Goal: Task Accomplishment & Management: Manage account settings

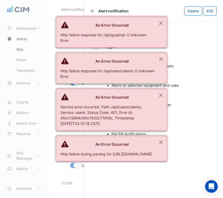
select select "******"
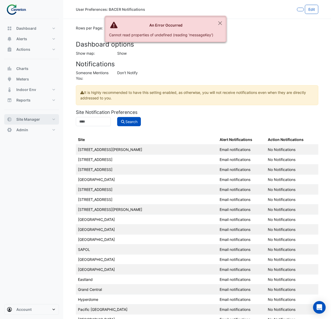
click at [29, 119] on span "Site Manager" at bounding box center [28, 119] width 24 height 5
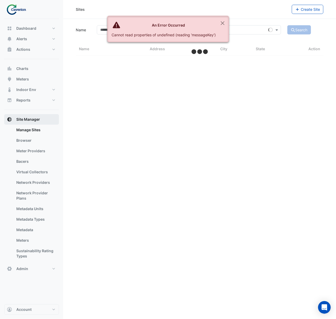
select select "***"
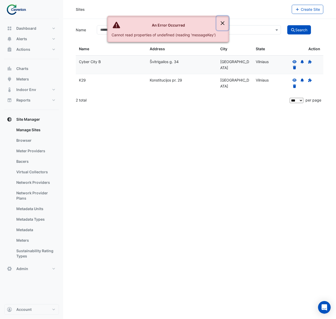
click at [223, 23] on button "Close" at bounding box center [223, 23] width 12 height 14
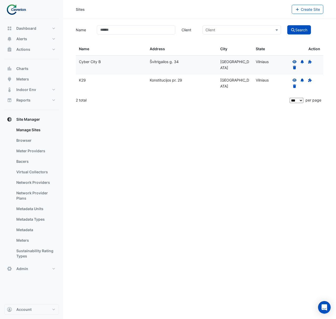
click at [145, 35] on app-manage-sites "Name Client Client Search Sites Name Sites Address Sites City Sites State Actio…" at bounding box center [200, 65] width 248 height 83
click at [142, 33] on input "Name" at bounding box center [136, 29] width 78 height 9
click at [293, 78] on icon at bounding box center [294, 80] width 5 height 4
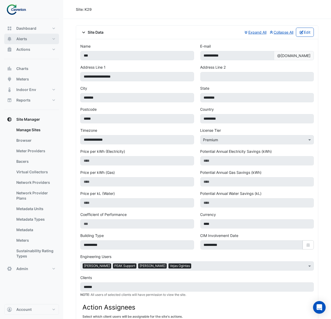
click at [31, 42] on button "Alerts" at bounding box center [31, 39] width 55 height 11
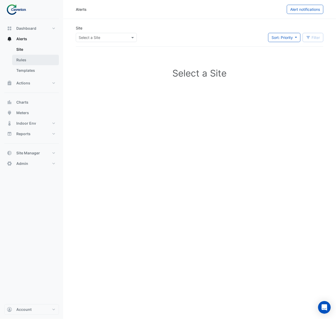
click at [37, 55] on link "Rules" at bounding box center [35, 60] width 47 height 11
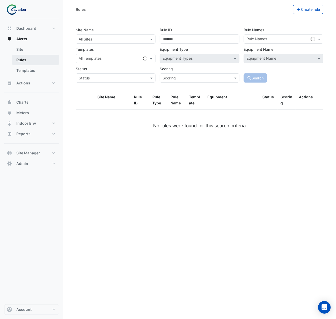
click at [42, 58] on link "Rules" at bounding box center [35, 60] width 47 height 11
drag, startPoint x: 66, startPoint y: 29, endPoint x: 103, endPoint y: 9, distance: 41.7
click at [103, 9] on div "Rules" at bounding box center [184, 9] width 217 height 9
click at [97, 43] on div "All Sites" at bounding box center [116, 38] width 80 height 9
click at [98, 57] on div "K29" at bounding box center [91, 58] width 30 height 8
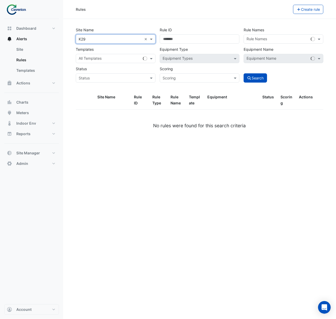
click at [98, 57] on input "text" at bounding box center [110, 59] width 62 height 6
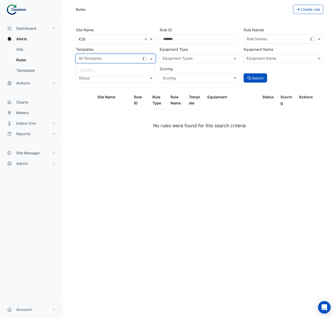
click at [107, 21] on section "Site Name All Sites × K29 × Rule ID Rule Names Rule Names Templates All Templat…" at bounding box center [199, 80] width 273 height 123
click at [313, 11] on button "Create rule" at bounding box center [308, 9] width 31 height 9
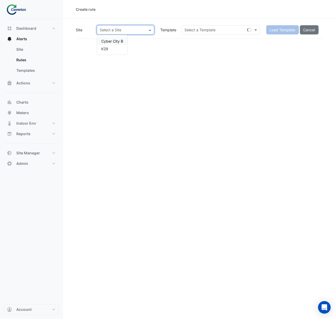
click at [143, 32] on div at bounding box center [125, 30] width 57 height 6
click at [116, 51] on div "K29" at bounding box center [112, 49] width 30 height 8
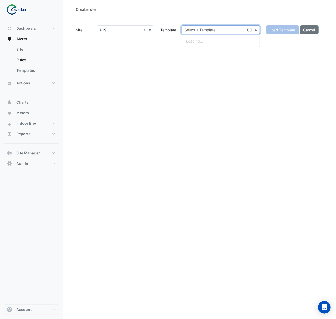
click at [213, 28] on input "text" at bounding box center [216, 30] width 62 height 6
type input "*****"
click at [223, 40] on small "- Detect Offline Bacer" at bounding box center [224, 41] width 33 height 4
click at [279, 30] on span "Load Template" at bounding box center [283, 30] width 26 height 4
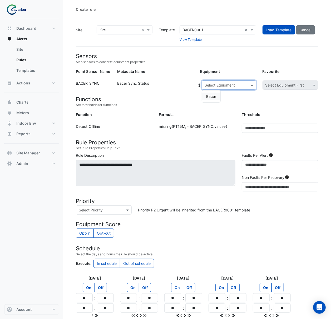
click at [238, 83] on input "text" at bounding box center [224, 86] width 38 height 6
click at [212, 97] on span "Bacer" at bounding box center [211, 96] width 10 height 4
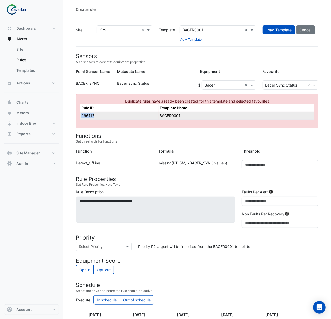
drag, startPoint x: 99, startPoint y: 116, endPoint x: 81, endPoint y: 115, distance: 18.2
click at [81, 115] on td "996112" at bounding box center [119, 116] width 78 height 8
copy td "996112"
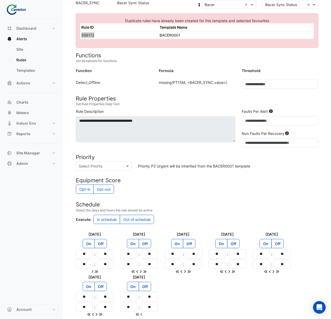
scroll to position [70, 0]
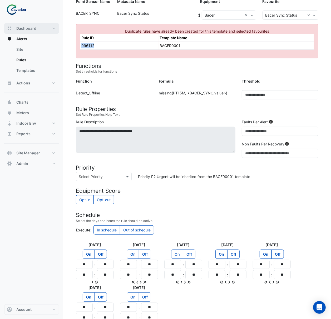
click at [28, 29] on span "Dashboard" at bounding box center [26, 28] width 20 height 5
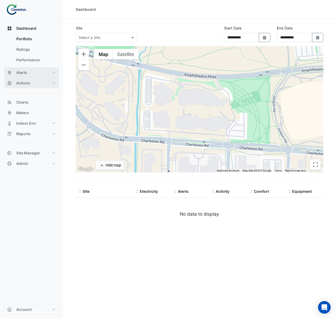
drag, startPoint x: 50, startPoint y: 80, endPoint x: 39, endPoint y: 74, distance: 11.8
click at [48, 79] on button "Actions" at bounding box center [31, 83] width 55 height 11
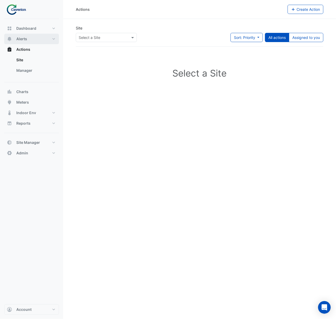
click at [47, 35] on button "Alerts" at bounding box center [31, 39] width 55 height 11
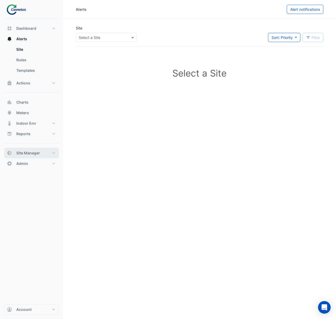
click at [31, 157] on button "Site Manager" at bounding box center [31, 153] width 55 height 11
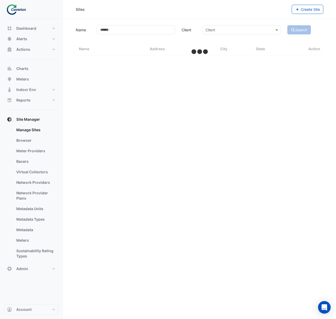
select select "***"
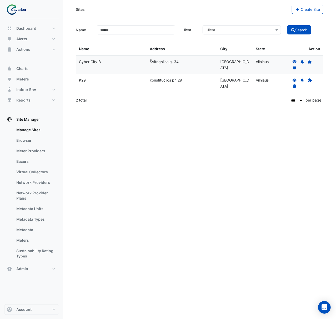
click at [294, 80] on icon at bounding box center [294, 80] width 5 height 4
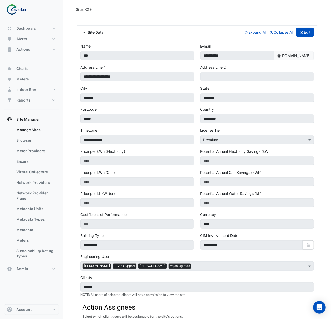
click at [307, 30] on button "Edit" at bounding box center [305, 32] width 18 height 9
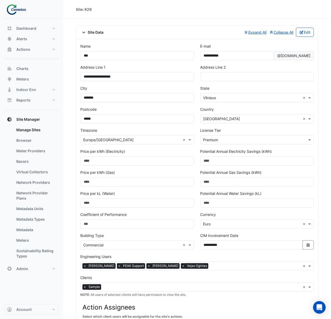
click at [224, 264] on div "Add Engineering Users to Site × [PERSON_NAME] × PEAK Support × [PERSON_NAME] × …" at bounding box center [191, 266] width 220 height 8
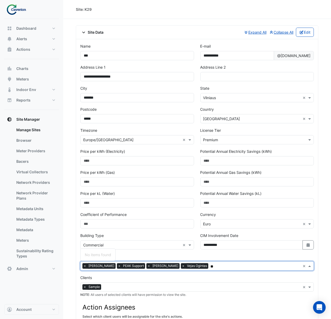
type input "*"
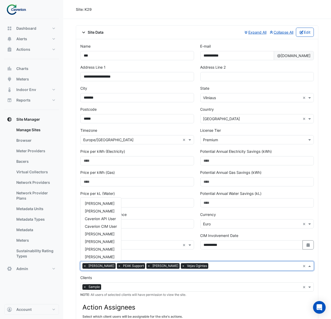
click at [301, 19] on section "**********" at bounding box center [197, 279] width 268 height 521
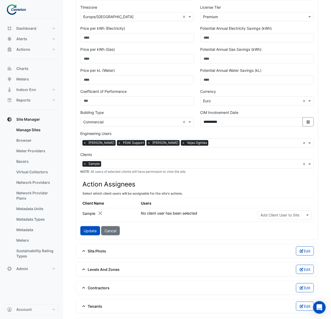
scroll to position [175, 0]
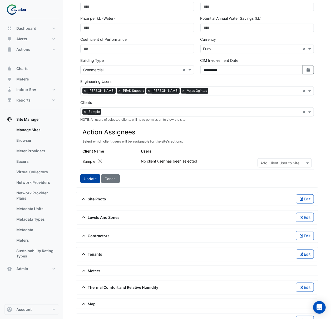
click at [97, 181] on button "Update" at bounding box center [90, 178] width 20 height 9
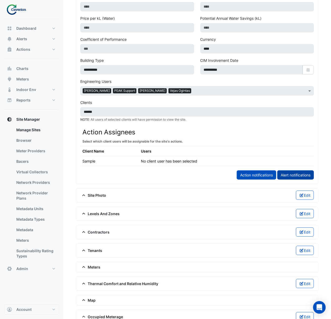
click at [304, 180] on link "Alert notifications" at bounding box center [295, 175] width 37 height 9
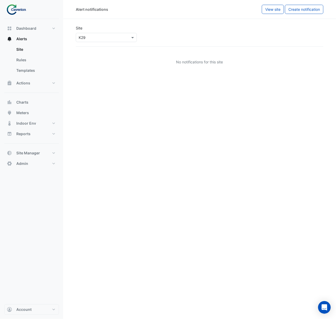
drag, startPoint x: 306, startPoint y: 9, endPoint x: 325, endPoint y: 22, distance: 22.6
click at [306, 9] on span "Create notification" at bounding box center [305, 9] width 32 height 4
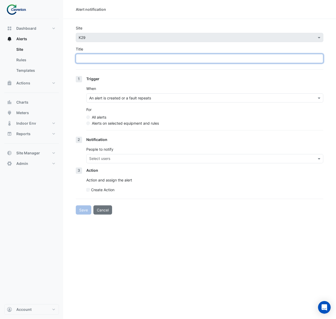
click at [145, 62] on input "Title" at bounding box center [200, 58] width 248 height 9
type input "**********"
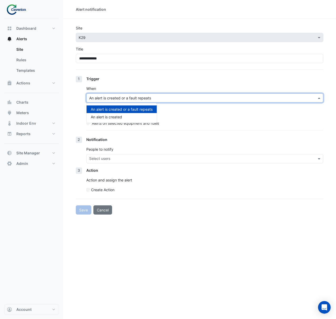
click at [150, 94] on div "An alert is created or a fault repeats" at bounding box center [204, 97] width 237 height 9
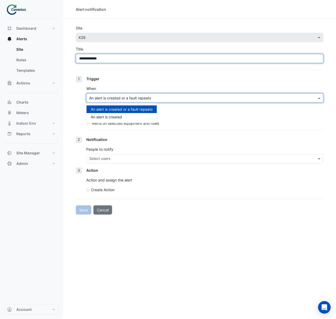
click at [164, 62] on input "**********" at bounding box center [200, 58] width 248 height 9
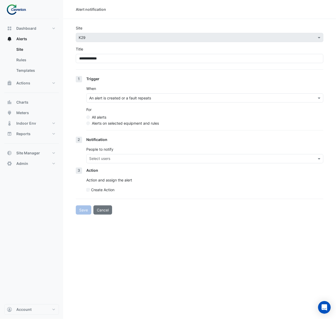
click at [147, 121] on label "Alerts on selected equipment and rules" at bounding box center [125, 124] width 67 height 6
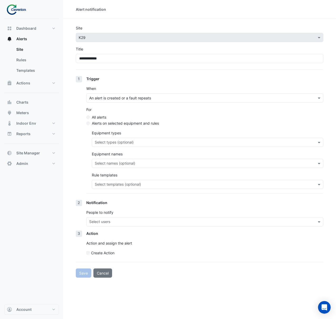
click at [153, 185] on input "text" at bounding box center [205, 185] width 220 height 6
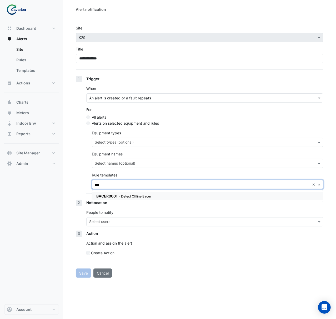
click at [150, 191] on div "BACER0001 - Detect Offline Bacer" at bounding box center [207, 196] width 231 height 12
click at [150, 194] on div "BACER0001 - Detect Offline Bacer" at bounding box center [159, 196] width 126 height 6
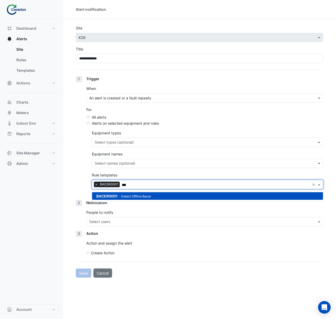
type input "***"
click at [88, 181] on div "1 Trigger When An alert is created or a fault repeats For All alerts Alerts on …" at bounding box center [200, 138] width 248 height 124
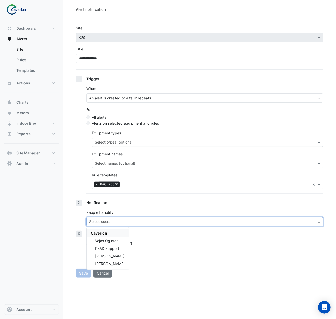
click at [145, 224] on input "text" at bounding box center [201, 223] width 225 height 6
click at [129, 241] on div "Vejas Ogintas" at bounding box center [108, 241] width 42 height 8
click at [129, 256] on div "[PERSON_NAME]" at bounding box center [108, 256] width 42 height 8
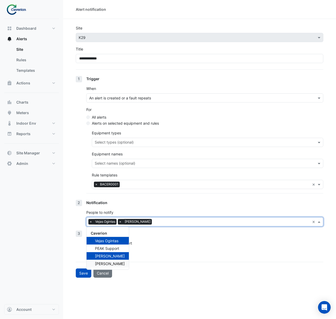
click at [125, 266] on span "[PERSON_NAME]" at bounding box center [110, 264] width 30 height 4
click at [156, 247] on div "Action Action and assign the alert Create Action" at bounding box center [204, 245] width 237 height 29
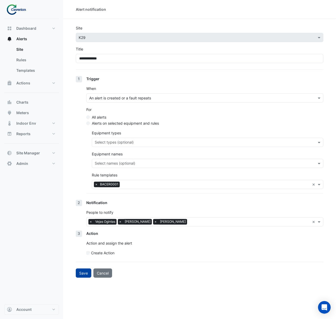
click at [83, 272] on button "Save" at bounding box center [84, 273] width 16 height 9
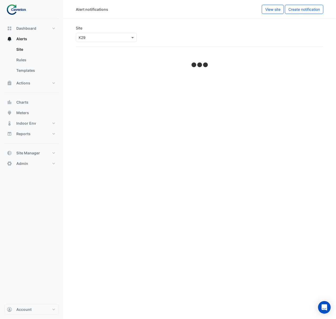
select select "******"
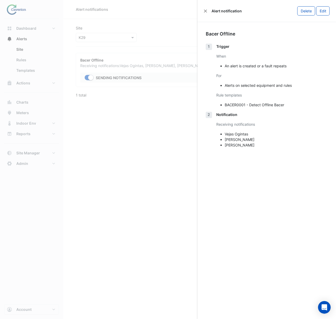
click at [188, 146] on ngb-offcanvas-backdrop at bounding box center [168, 159] width 336 height 319
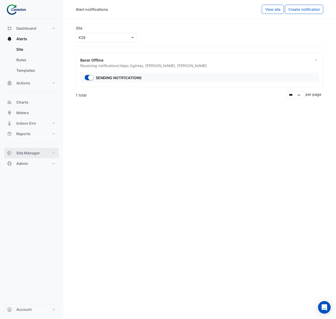
click at [26, 153] on span "Site Manager" at bounding box center [28, 153] width 24 height 5
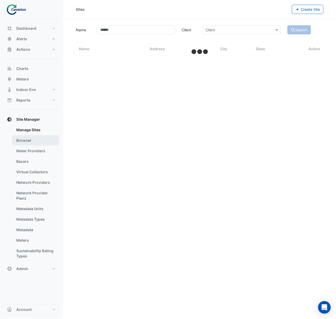
select select "***"
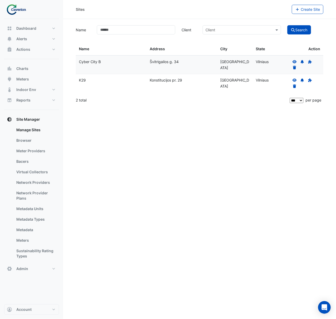
click at [294, 62] on icon at bounding box center [294, 62] width 5 height 4
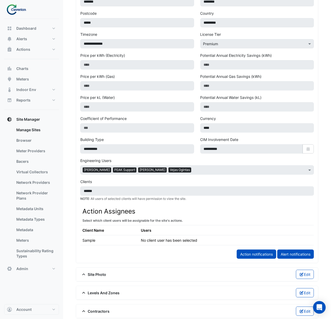
scroll to position [140, 0]
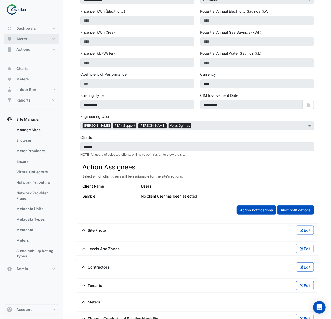
click at [29, 35] on button "Alerts" at bounding box center [31, 39] width 55 height 11
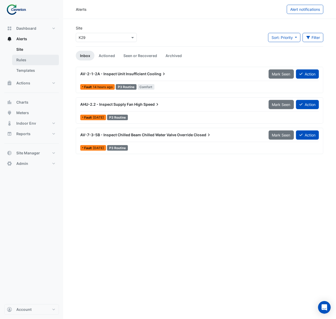
click at [26, 59] on link "Rules" at bounding box center [35, 60] width 47 height 11
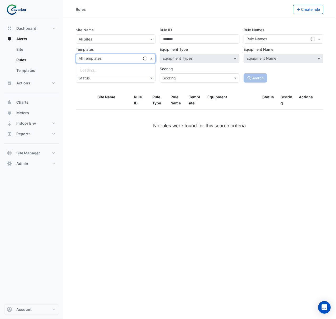
click at [108, 55] on div "All Templates" at bounding box center [108, 58] width 65 height 8
click at [116, 57] on input "**" at bounding box center [113, 59] width 68 height 6
click at [118, 71] on small "- Detect Offline Bacer" at bounding box center [119, 70] width 33 height 4
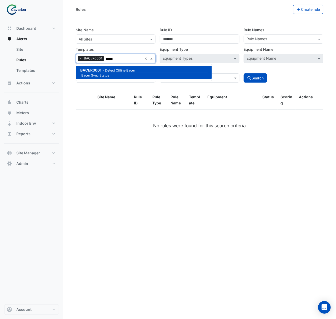
type input "*****"
click at [255, 184] on div "Rules Create rule Site Name All Sites Rule ID Rule Names Rule Names Templates A…" at bounding box center [199, 159] width 273 height 319
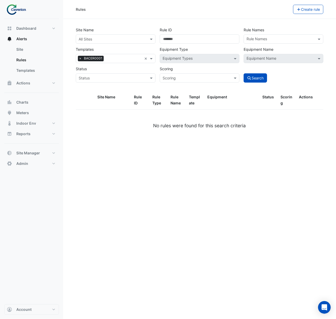
click at [274, 41] on input "text" at bounding box center [281, 40] width 68 height 6
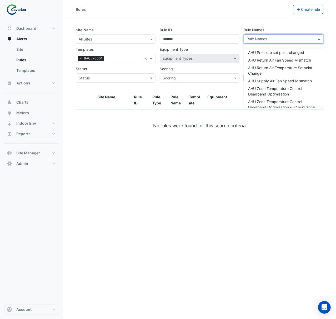
click at [280, 16] on div "Rules Create rule" at bounding box center [199, 9] width 273 height 19
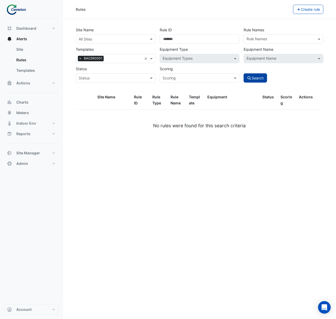
click at [263, 76] on button "Search" at bounding box center [256, 77] width 24 height 9
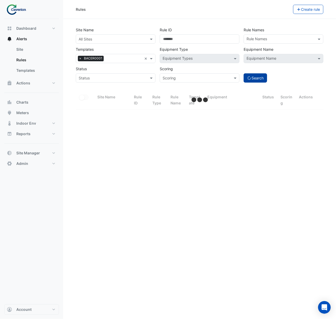
select select "***"
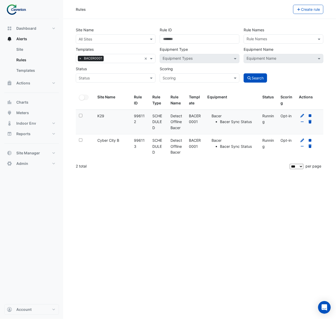
drag, startPoint x: 141, startPoint y: 147, endPoint x: 134, endPoint y: 142, distance: 8.1
click at [134, 142] on div "Rule ID: 996113" at bounding box center [140, 144] width 12 height 12
copy div "996113"
click at [38, 154] on span "Site Manager" at bounding box center [28, 153] width 24 height 5
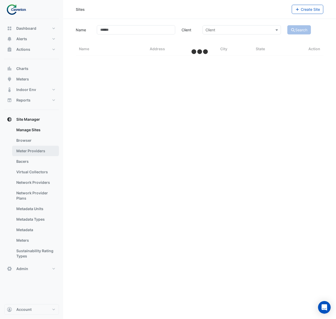
select select "***"
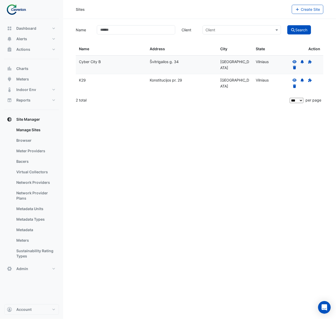
click at [316, 162] on div "Sites Create Site Name Client Client Search Sites Name Sites Address Sites City…" at bounding box center [199, 159] width 273 height 319
click at [295, 61] on icon at bounding box center [294, 62] width 5 height 4
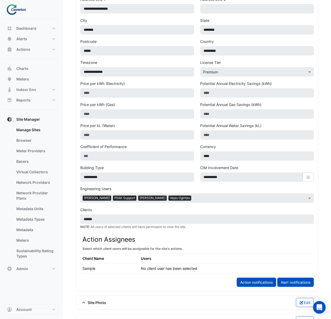
scroll to position [70, 0]
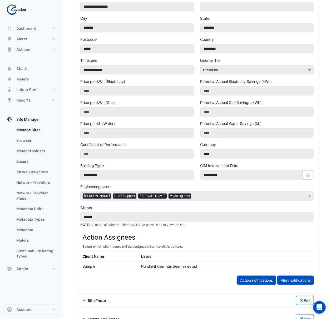
click at [305, 281] on link "Alert notifications" at bounding box center [295, 280] width 37 height 9
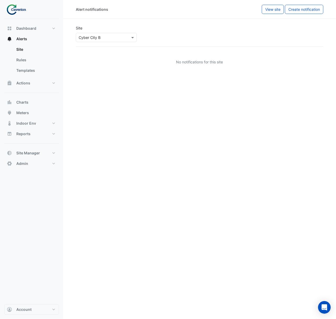
click at [294, 7] on span "Create notification" at bounding box center [305, 9] width 32 height 4
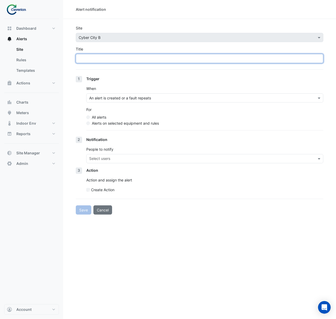
click at [187, 60] on input "Title" at bounding box center [200, 58] width 248 height 9
type input "**********"
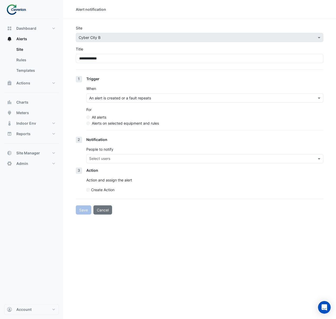
drag, startPoint x: 171, startPoint y: 78, endPoint x: 176, endPoint y: 71, distance: 9.3
click at [171, 77] on div "Trigger" at bounding box center [204, 79] width 237 height 6
click at [134, 125] on label "Alerts on selected equipment and rules" at bounding box center [125, 124] width 67 height 6
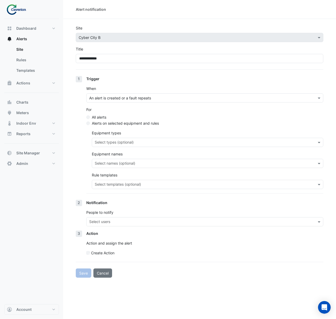
click at [136, 186] on input "text" at bounding box center [205, 185] width 220 height 6
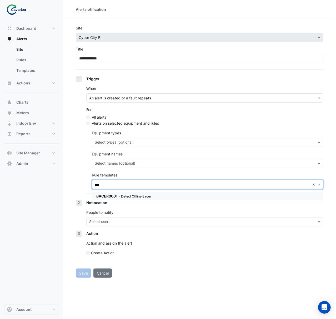
click at [121, 199] on div "BACER0001 - Detect Offline Bacer" at bounding box center [159, 196] width 126 height 6
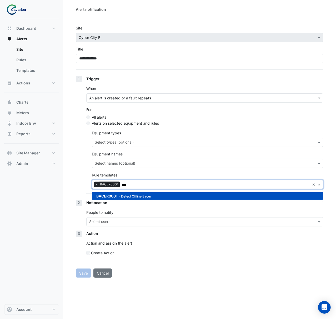
type input "***"
click at [82, 179] on div "1 Trigger When An alert is created or a fault repeats For All alerts Alerts on …" at bounding box center [200, 138] width 248 height 124
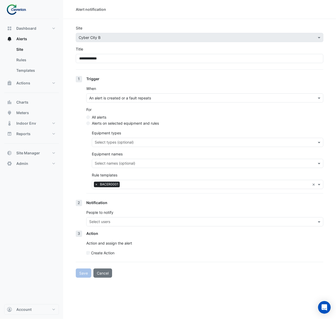
click at [115, 223] on input "text" at bounding box center [201, 223] width 225 height 6
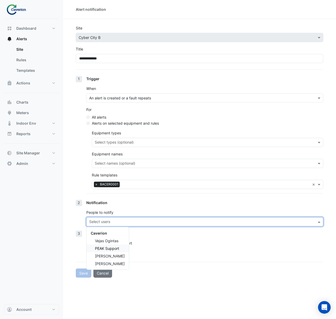
click at [117, 244] on div "Vejas Ogintas" at bounding box center [108, 241] width 42 height 8
click at [119, 253] on div "[PERSON_NAME]" at bounding box center [108, 256] width 42 height 8
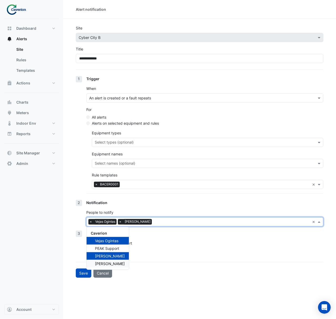
click at [123, 266] on span "[PERSON_NAME]" at bounding box center [110, 264] width 30 height 4
click at [141, 274] on div "Save Cancel" at bounding box center [200, 273] width 248 height 9
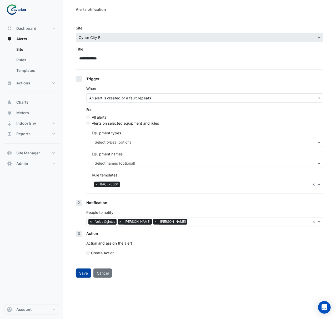
click at [87, 274] on button "Save" at bounding box center [84, 273] width 16 height 9
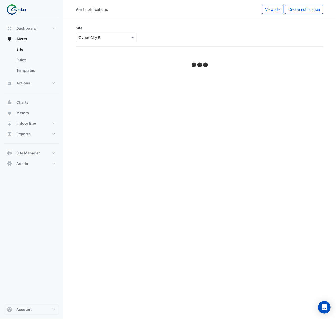
select select "******"
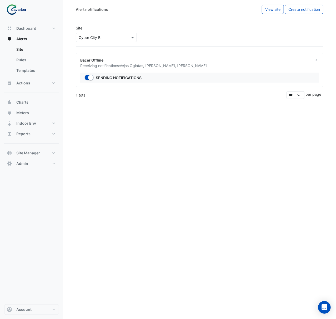
click at [188, 169] on ngb-offcanvas-backdrop at bounding box center [168, 159] width 336 height 319
click at [48, 311] on button "Account" at bounding box center [31, 310] width 55 height 11
click at [43, 297] on link "Sign Out" at bounding box center [32, 296] width 50 height 11
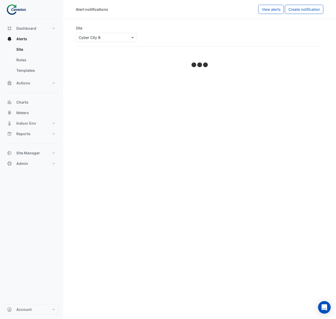
select select "******"
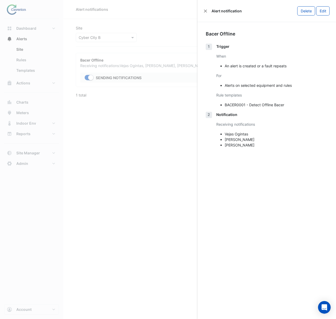
click at [140, 120] on ngb-offcanvas-backdrop at bounding box center [168, 159] width 336 height 319
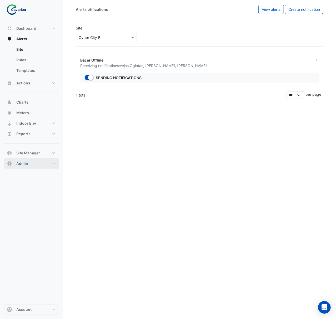
click at [49, 162] on button "Admin" at bounding box center [31, 163] width 55 height 11
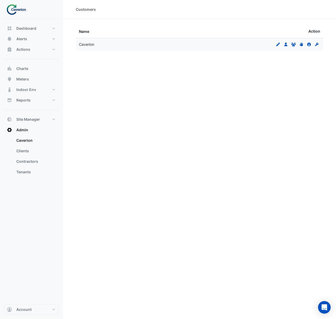
click at [287, 47] on div "Edit Users Groups Permissions Clients Contractors" at bounding box center [298, 45] width 46 height 6
click at [293, 45] on icon "Groups" at bounding box center [293, 45] width 5 height 4
click at [288, 43] on icon "Users" at bounding box center [286, 45] width 5 height 4
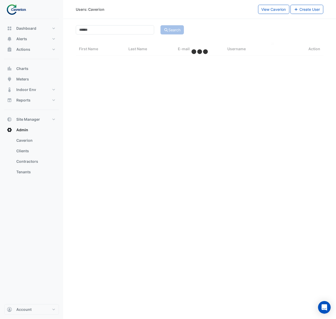
select select "***"
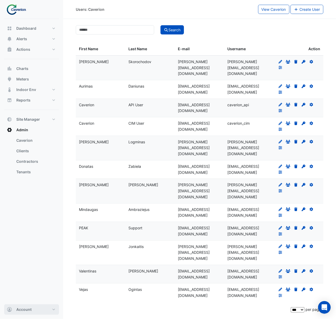
click at [22, 309] on span "Account" at bounding box center [23, 309] width 15 height 5
click at [34, 295] on link "Sign Out" at bounding box center [32, 296] width 50 height 11
